Goal: Complete application form

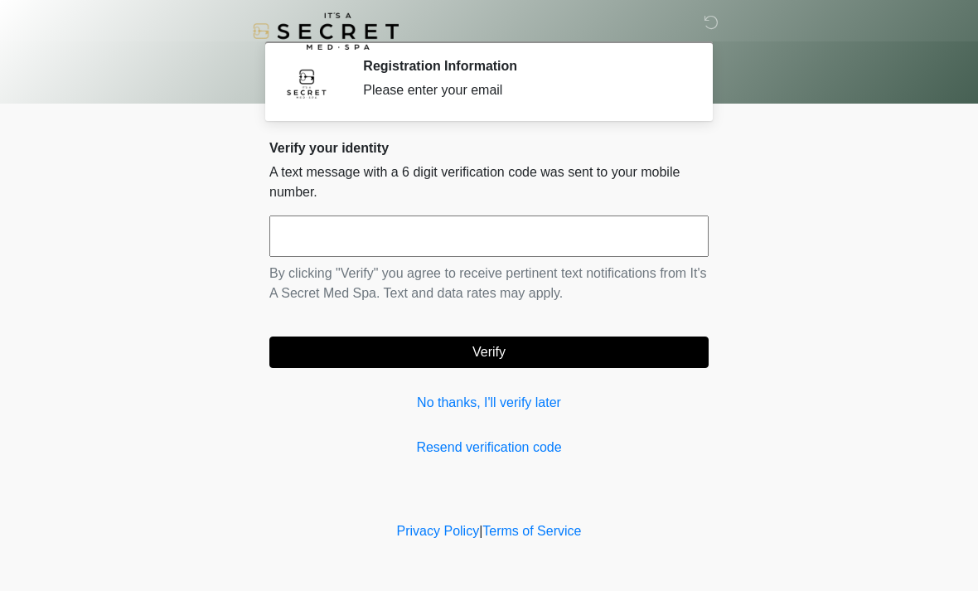
click at [633, 243] on input "text" at bounding box center [488, 235] width 439 height 41
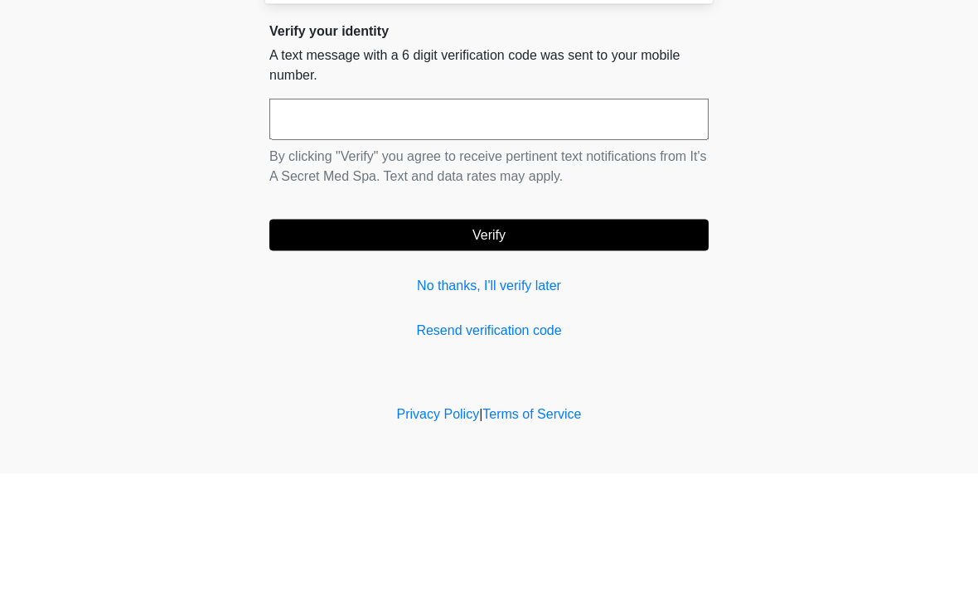
type input "*"
type input "******"
click at [489, 336] on button "Verify" at bounding box center [488, 351] width 439 height 31
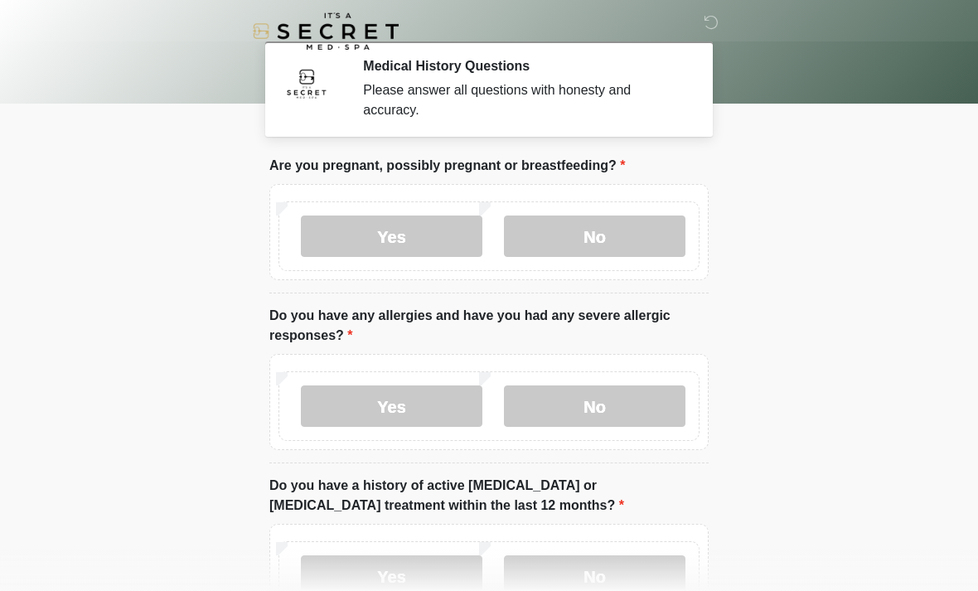
click at [635, 239] on label "No" at bounding box center [594, 235] width 181 height 41
click at [636, 409] on label "No" at bounding box center [594, 405] width 181 height 41
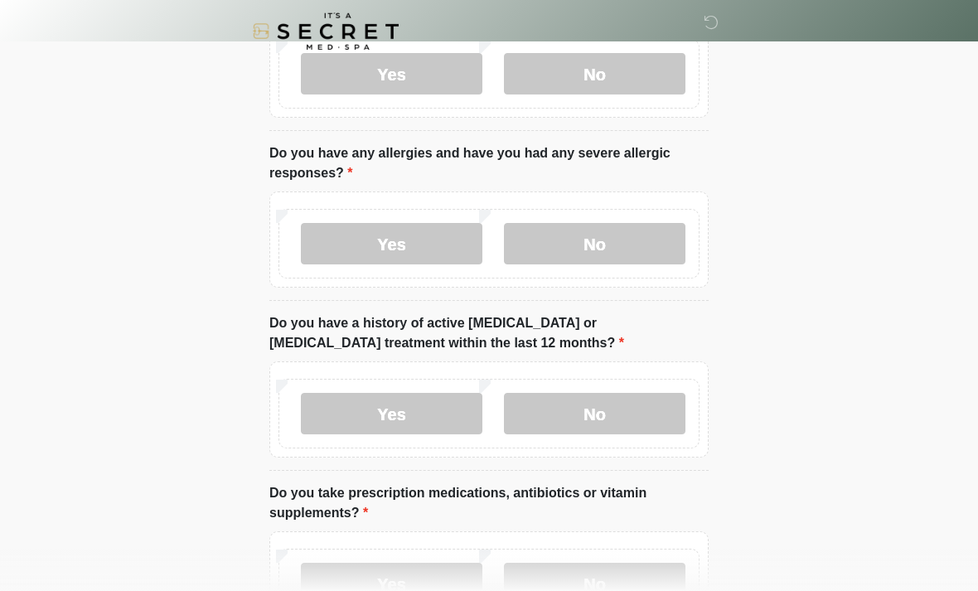
scroll to position [167, 0]
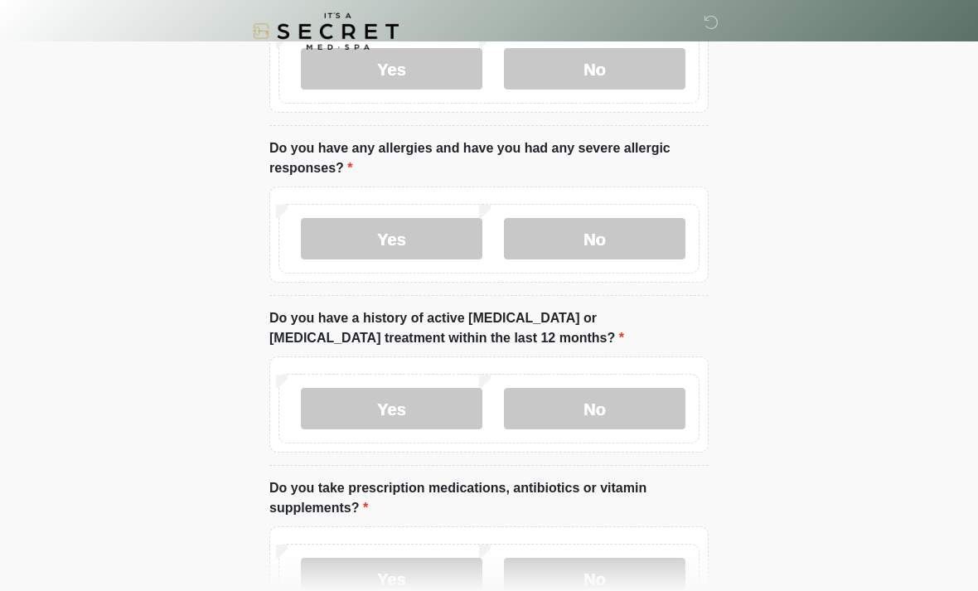
click at [623, 402] on label "No" at bounding box center [594, 408] width 181 height 41
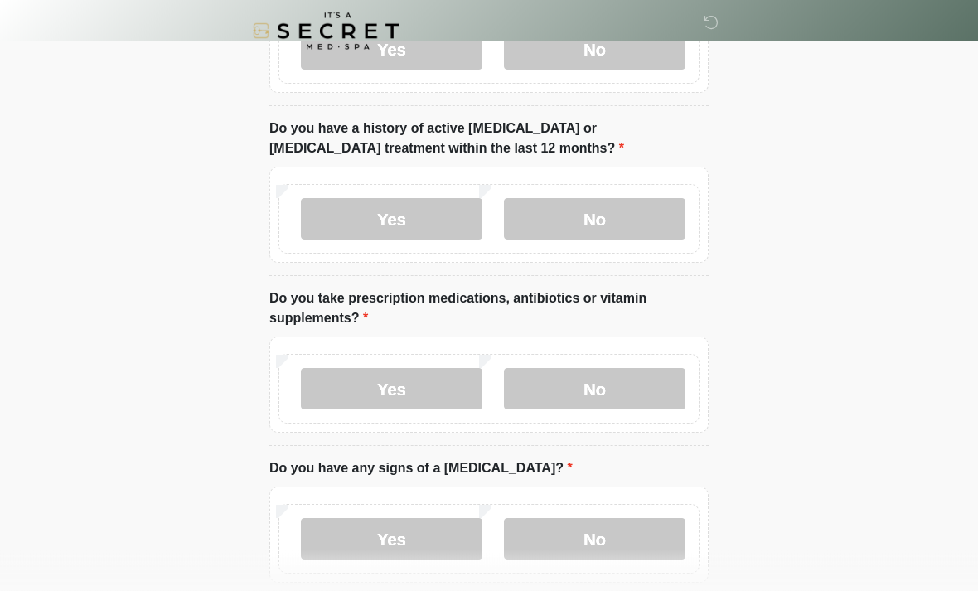
scroll to position [357, 0]
click at [421, 387] on label "Yes" at bounding box center [391, 388] width 181 height 41
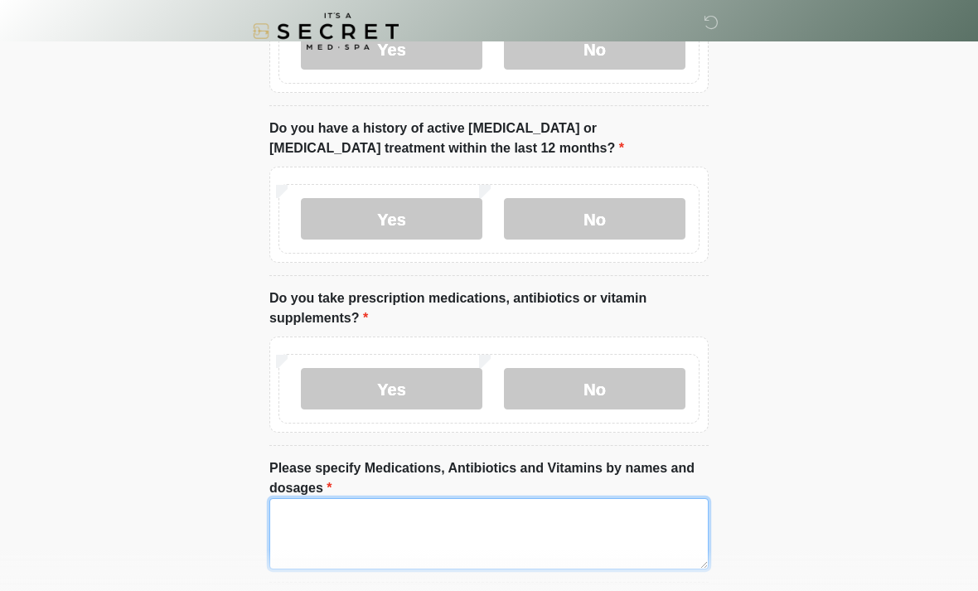
click at [570, 559] on textarea "Please specify Medications, Antibiotics and Vitamins by names and dosages" at bounding box center [488, 533] width 439 height 71
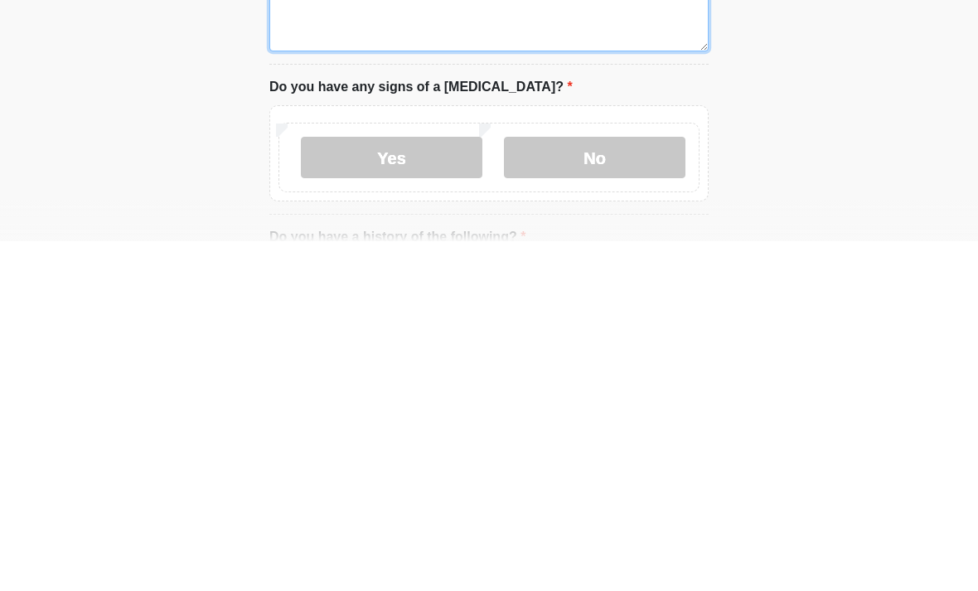
scroll to position [525, 0]
type textarea "**********"
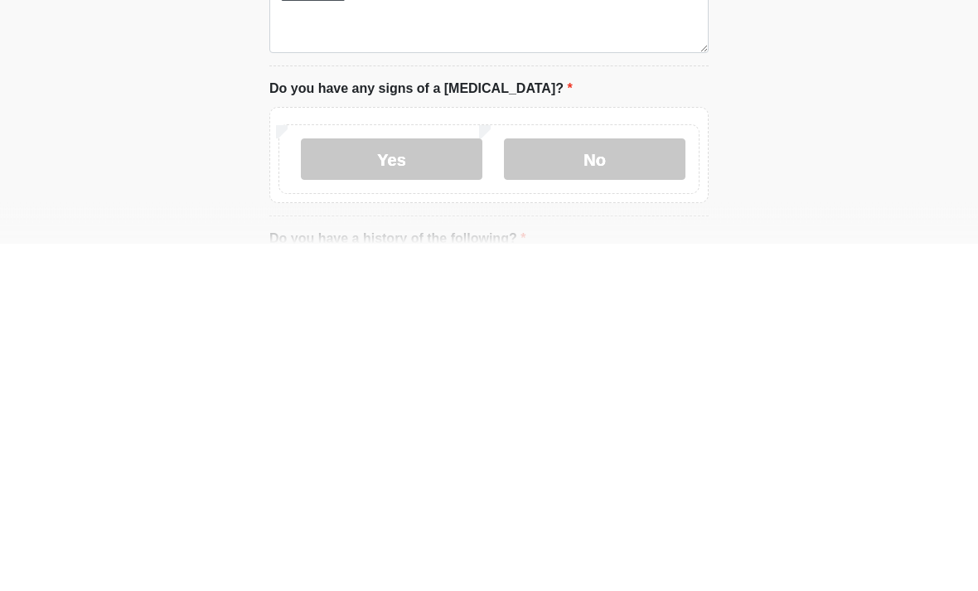
click at [585, 486] on label "No" at bounding box center [594, 506] width 181 height 41
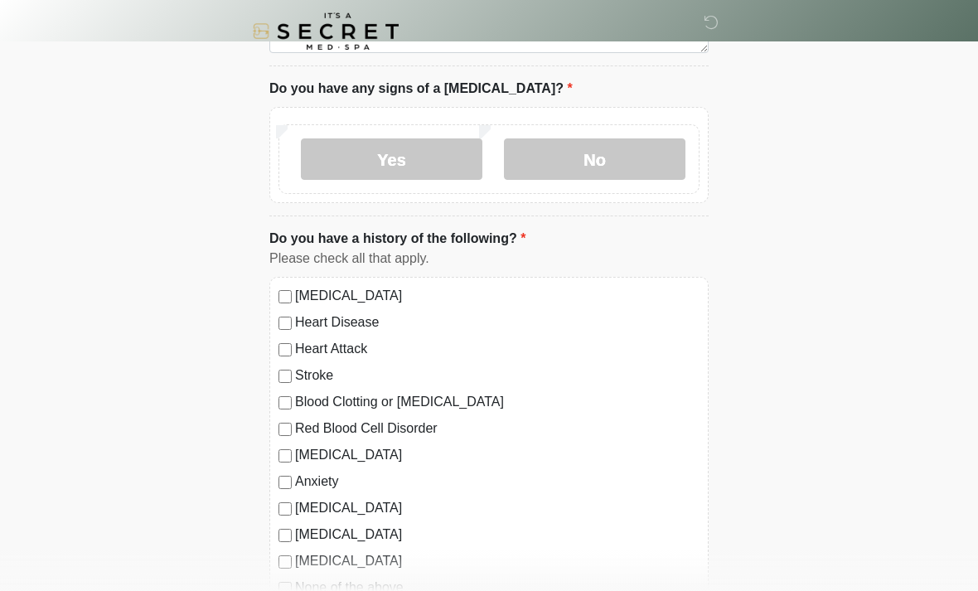
click at [383, 590] on label "None of the above" at bounding box center [497, 587] width 404 height 20
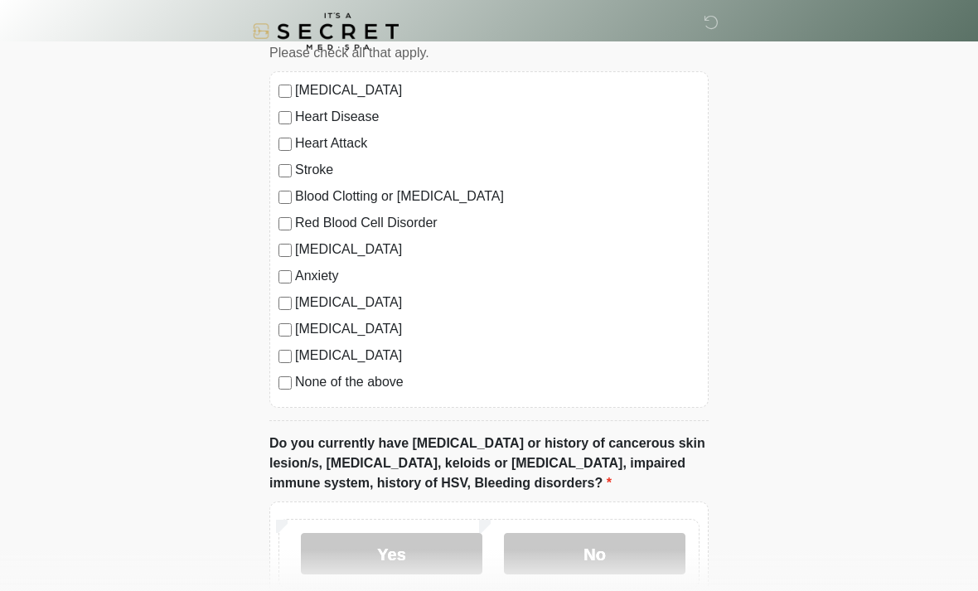
scroll to position [1079, 0]
click at [623, 547] on label "No" at bounding box center [594, 553] width 181 height 41
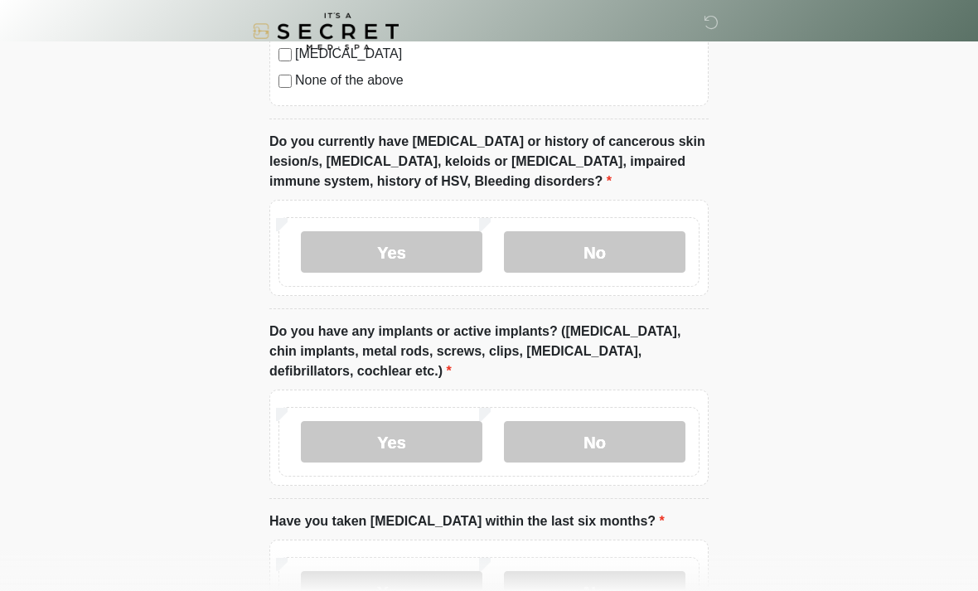
scroll to position [1378, 0]
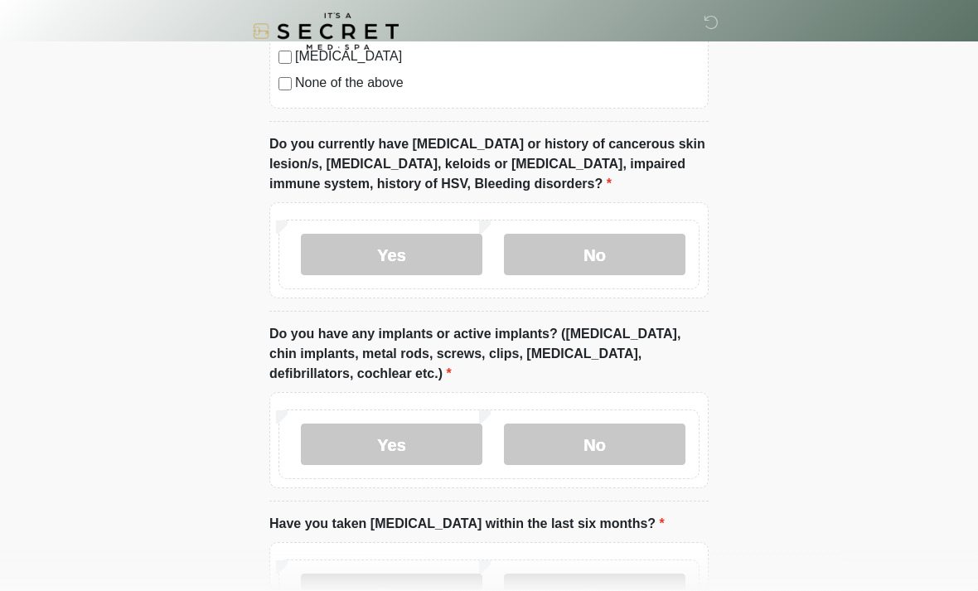
click at [668, 423] on label "No" at bounding box center [594, 443] width 181 height 41
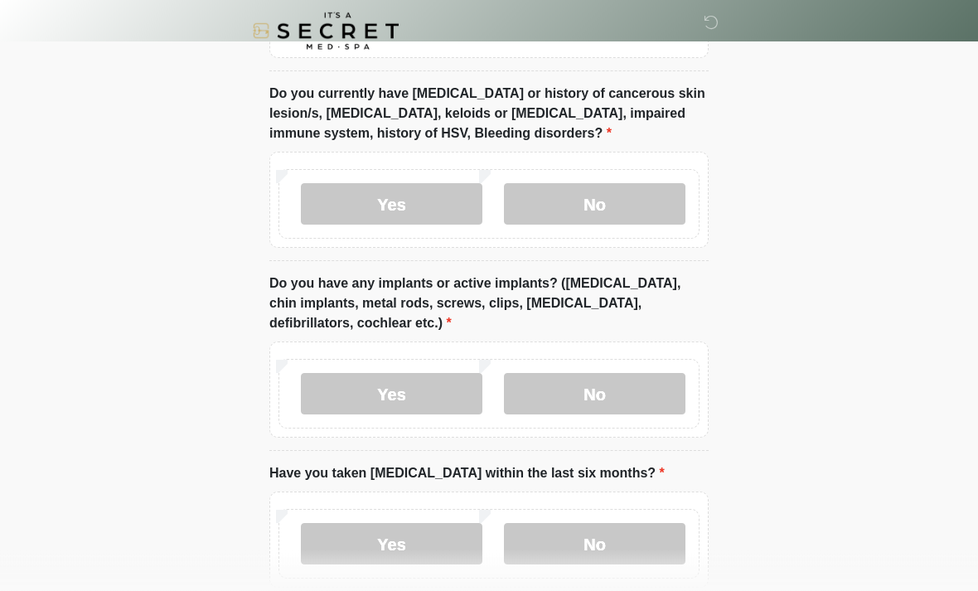
scroll to position [1515, 0]
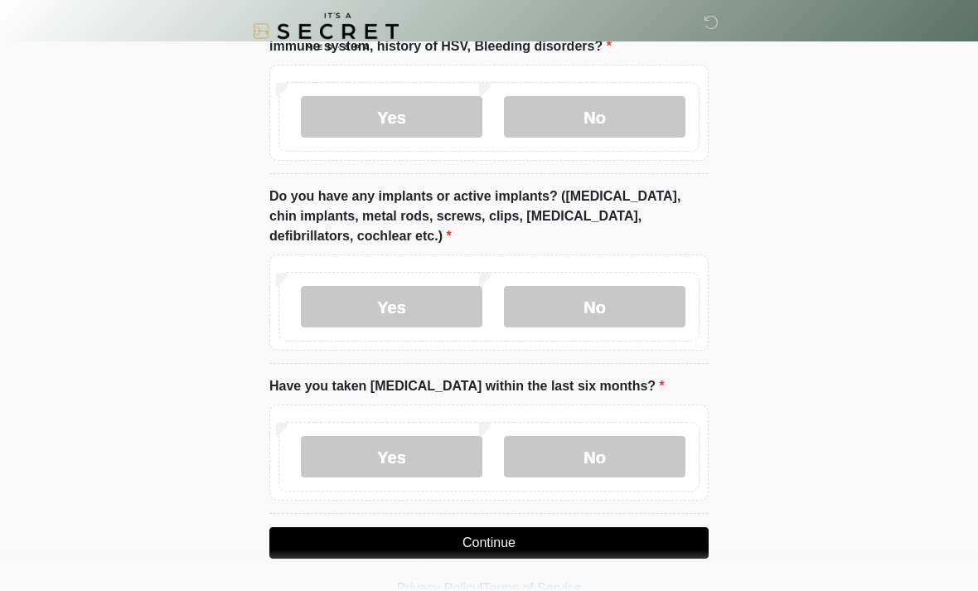
click at [619, 456] on label "No" at bounding box center [594, 456] width 181 height 41
click at [595, 534] on button "Continue" at bounding box center [488, 542] width 439 height 31
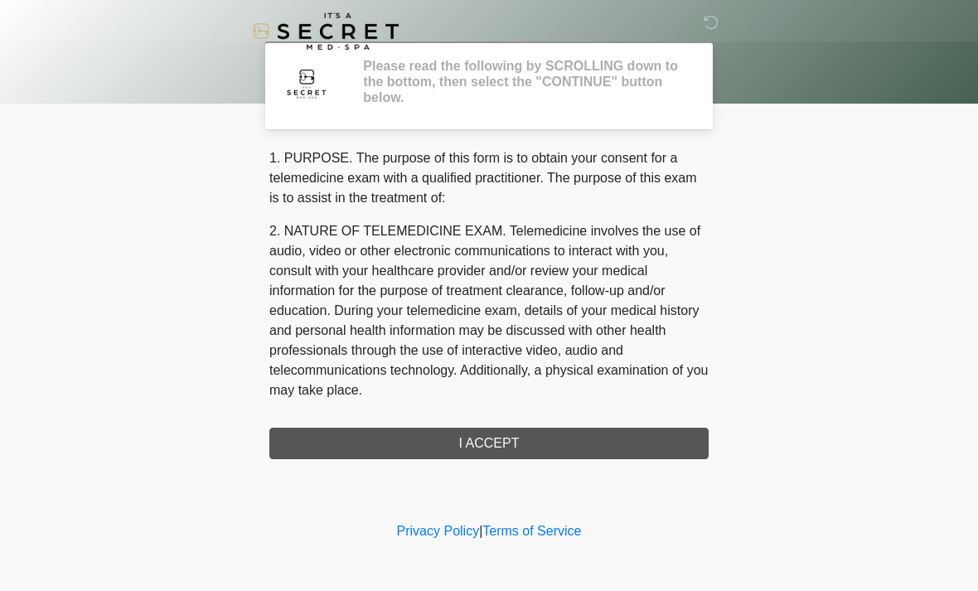
scroll to position [0, 0]
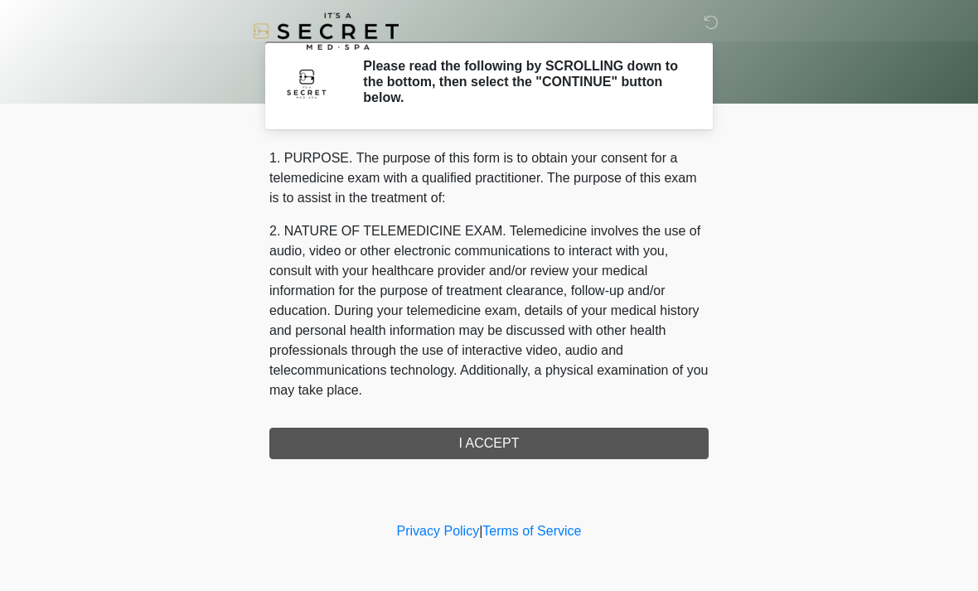
click at [667, 439] on div "1. PURPOSE. The purpose of this form is to obtain your consent for a telemedici…" at bounding box center [488, 303] width 439 height 311
click at [497, 431] on div "1. PURPOSE. The purpose of this form is to obtain your consent for a telemedici…" at bounding box center [488, 303] width 439 height 311
click at [502, 438] on div "1. PURPOSE. The purpose of this form is to obtain your consent for a telemedici…" at bounding box center [488, 303] width 439 height 311
click at [494, 451] on div "1. PURPOSE. The purpose of this form is to obtain your consent for a telemedici…" at bounding box center [488, 303] width 439 height 311
click at [512, 430] on div "1. PURPOSE. The purpose of this form is to obtain your consent for a telemedici…" at bounding box center [488, 303] width 439 height 311
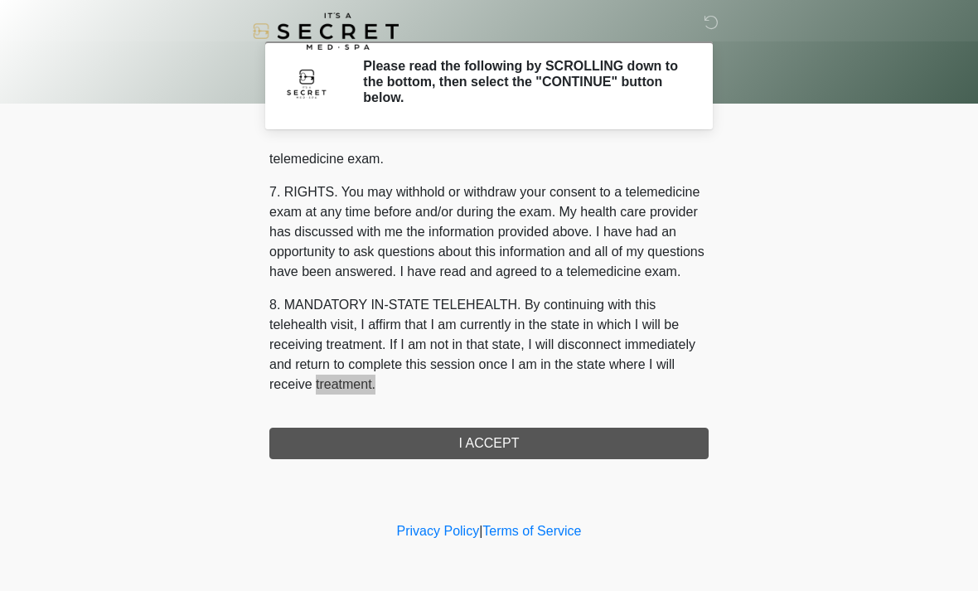
scroll to position [702, 0]
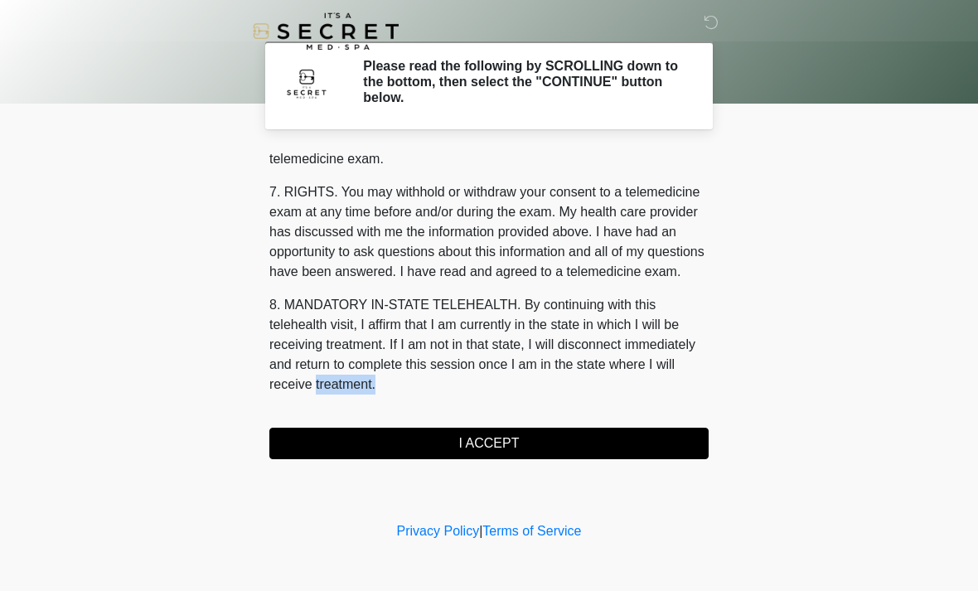
click at [491, 441] on button "I ACCEPT" at bounding box center [488, 442] width 439 height 31
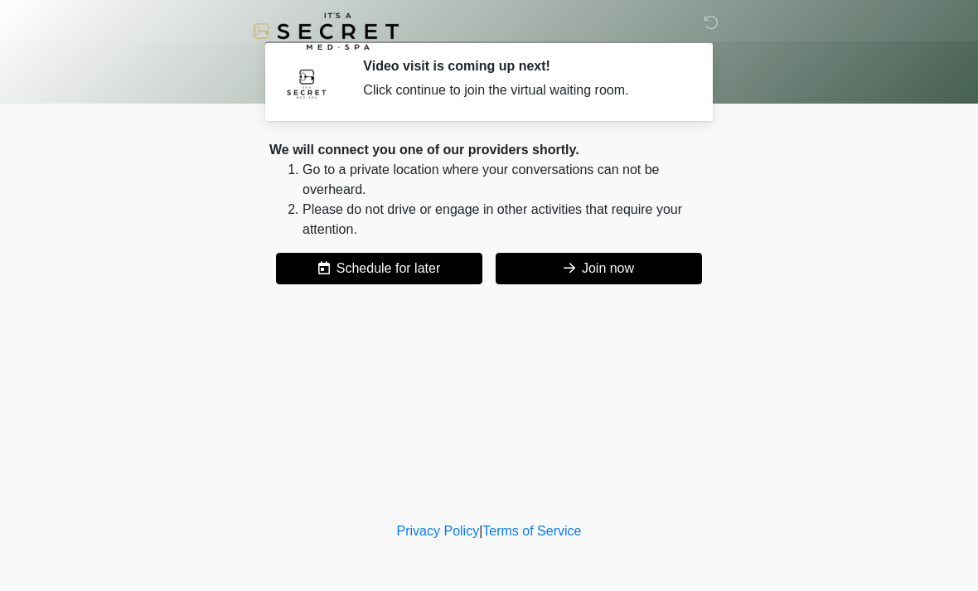
click at [624, 271] on button "Join now" at bounding box center [598, 268] width 206 height 31
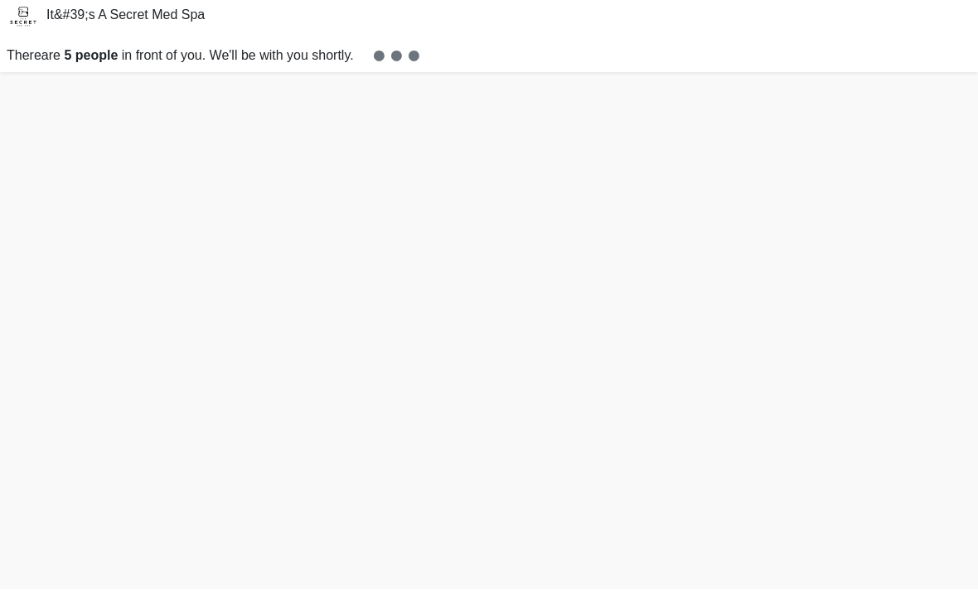
scroll to position [5, 0]
